Goal: Book appointment/travel/reservation

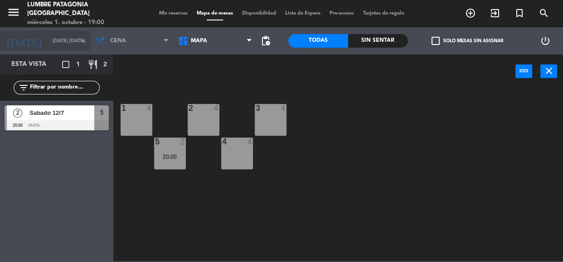
click at [50, 42] on input "[DATE] [DATE]." at bounding box center [83, 41] width 70 height 15
click at [80, 40] on icon "arrow_drop_down" at bounding box center [83, 40] width 11 height 11
click at [545, 67] on icon "close" at bounding box center [549, 70] width 11 height 11
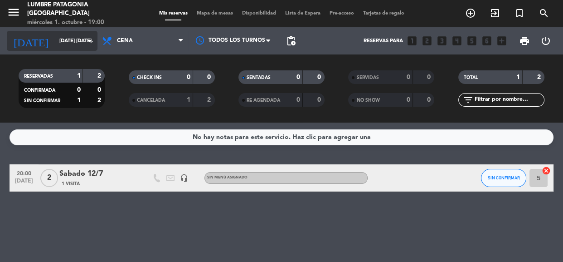
click at [68, 43] on input "[DATE] [DATE]." at bounding box center [90, 41] width 70 height 15
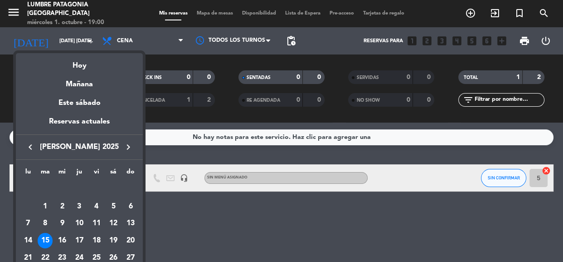
click at [127, 148] on icon "keyboard_arrow_right" at bounding box center [128, 146] width 11 height 11
click at [127, 147] on icon "keyboard_arrow_right" at bounding box center [128, 146] width 11 height 11
click at [63, 205] on div "1" at bounding box center [61, 206] width 15 height 15
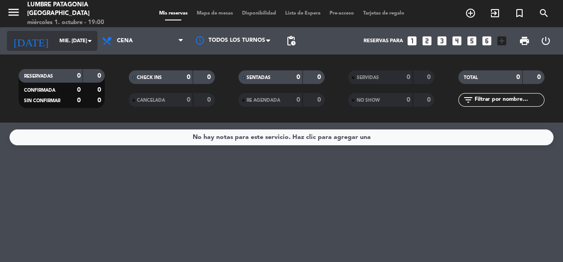
click at [74, 36] on input "mié. [DATE]" at bounding box center [90, 41] width 70 height 15
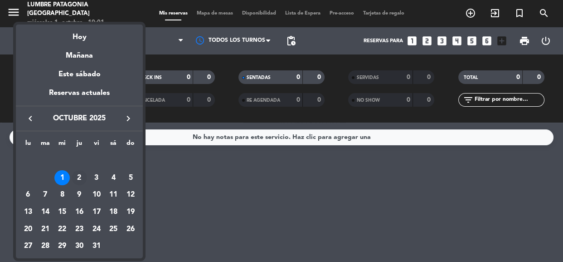
click at [82, 180] on div "2" at bounding box center [79, 177] width 15 height 15
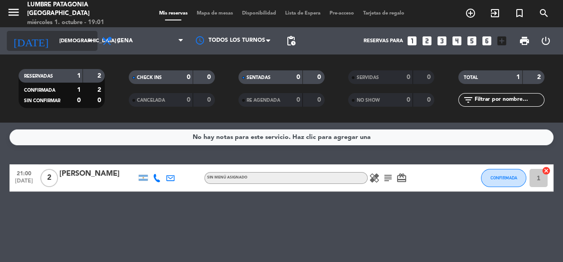
click at [91, 38] on icon "arrow_drop_down" at bounding box center [89, 40] width 11 height 11
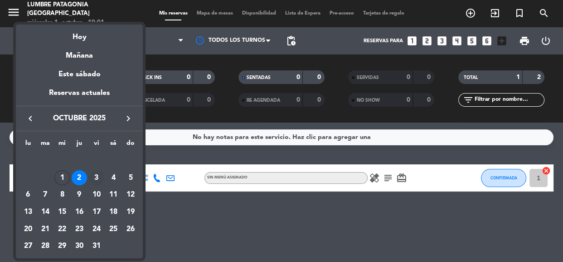
click at [98, 175] on div "3" at bounding box center [96, 177] width 15 height 15
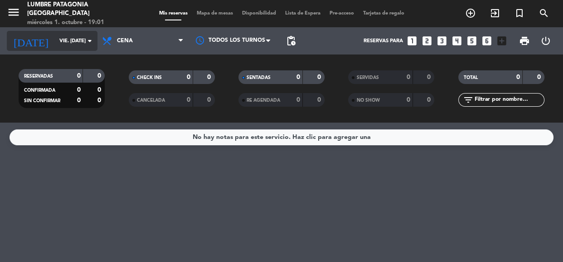
click at [90, 46] on icon "arrow_drop_down" at bounding box center [89, 40] width 11 height 11
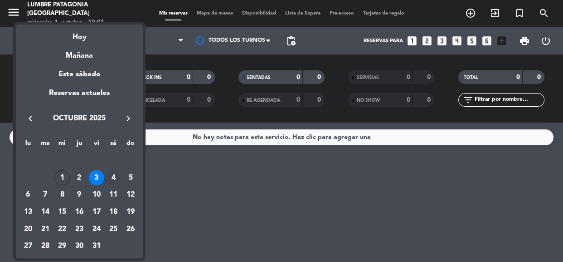
click at [113, 174] on div "4" at bounding box center [113, 177] width 15 height 15
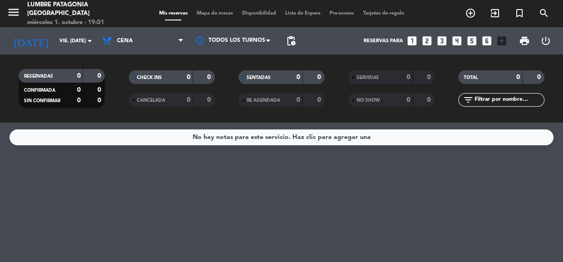
type input "sáb. [DATE]"
